Goal: Find specific page/section

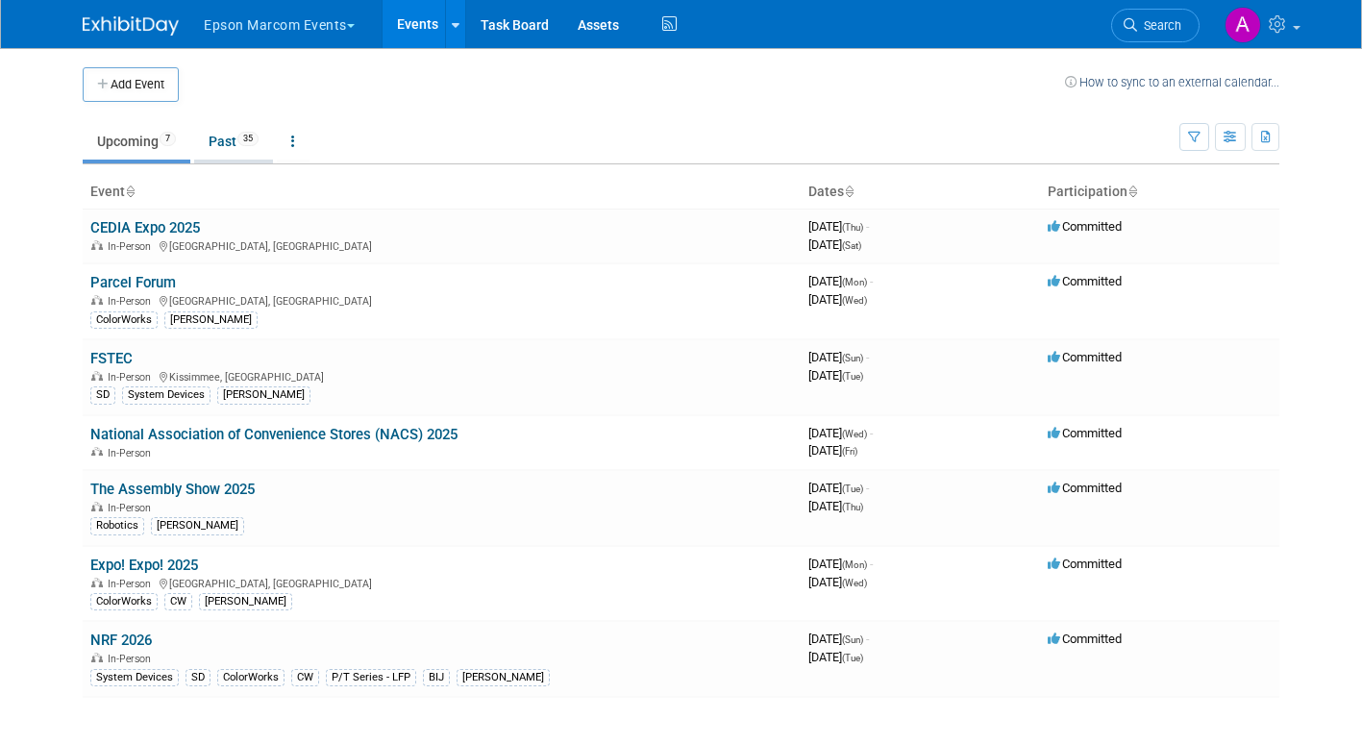
click at [202, 138] on link "Past 35" at bounding box center [233, 141] width 79 height 37
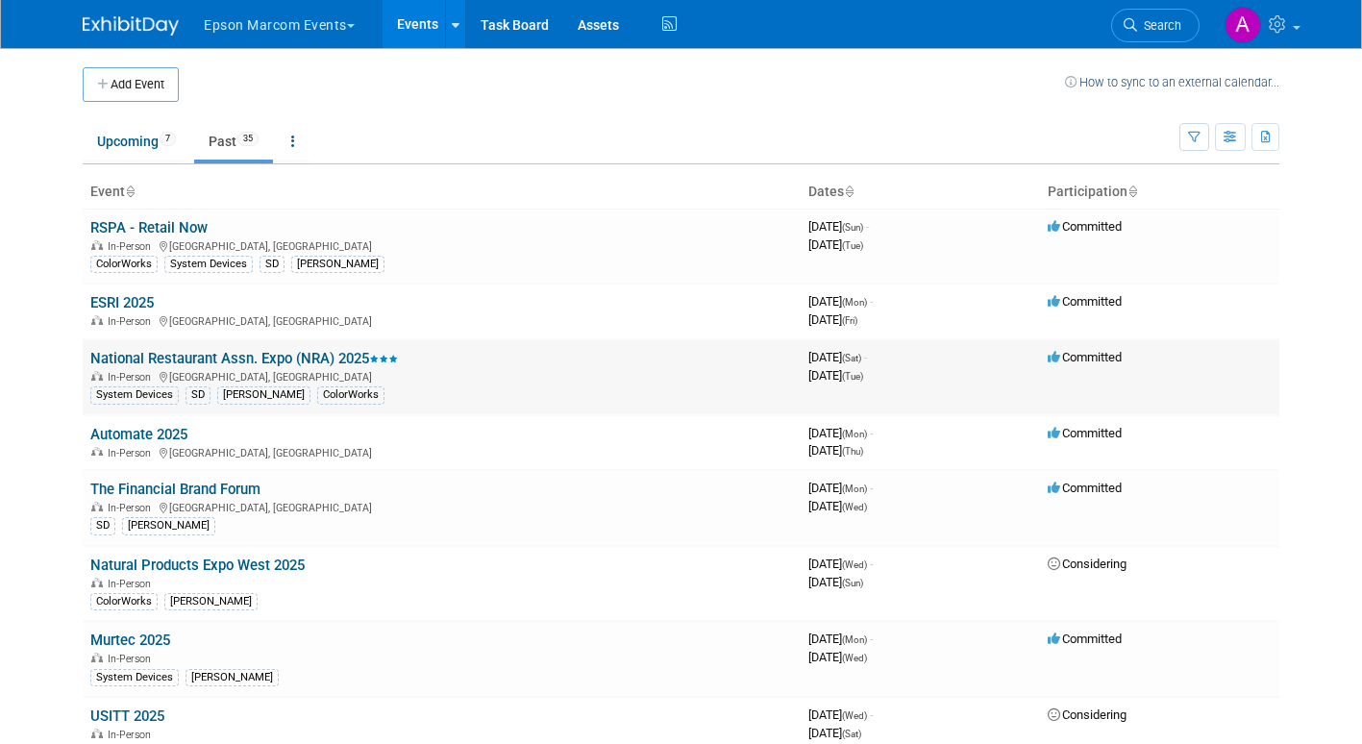
click at [183, 355] on link "National Restaurant Assn. Expo (NRA) 2025" at bounding box center [243, 358] width 307 height 17
click at [165, 224] on link "RSPA - Retail Now" at bounding box center [148, 227] width 117 height 17
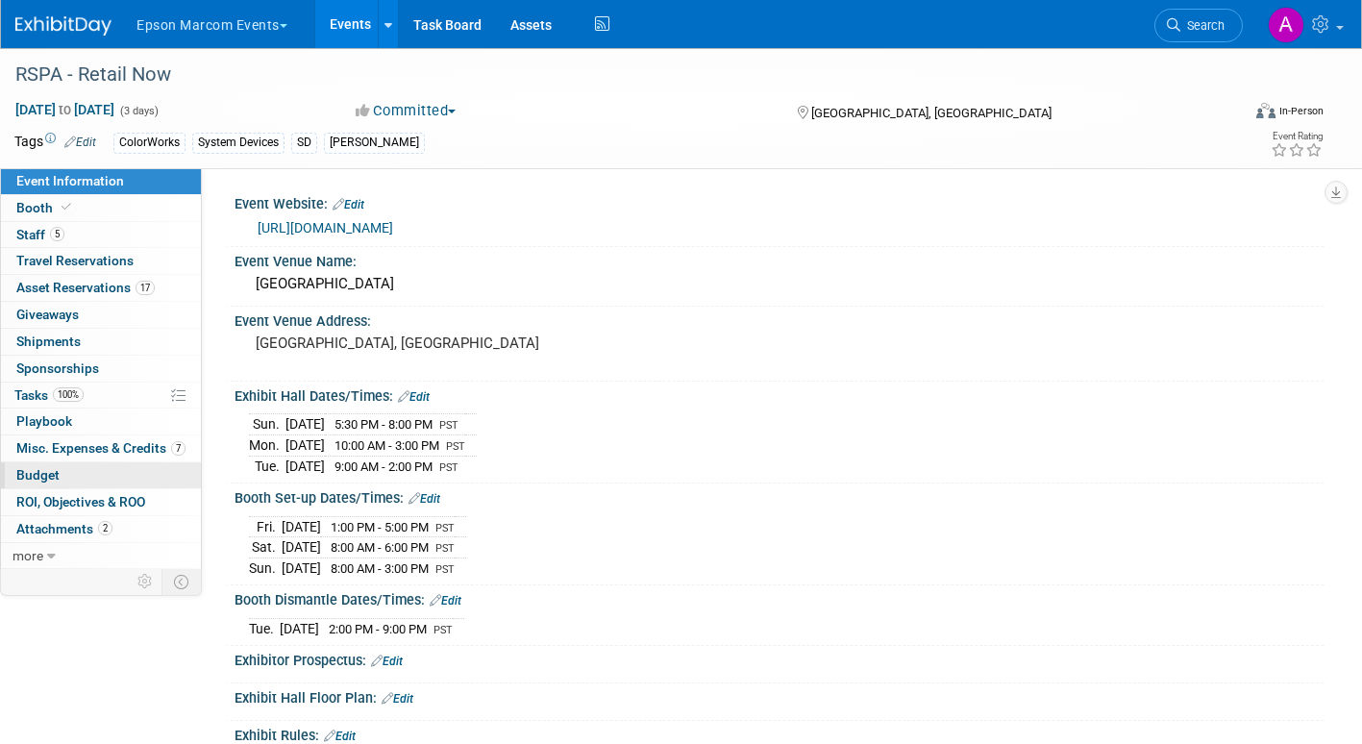
click at [45, 469] on span "Budget" at bounding box center [37, 474] width 43 height 15
